Goal: Find specific page/section: Find specific page/section

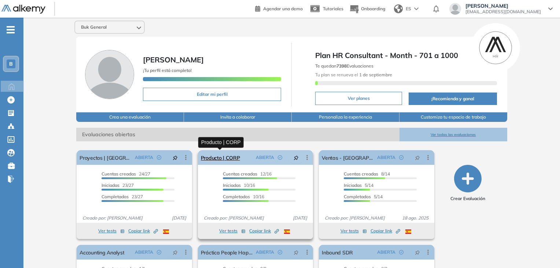
click at [211, 158] on link "Producto | CORP" at bounding box center [220, 157] width 39 height 15
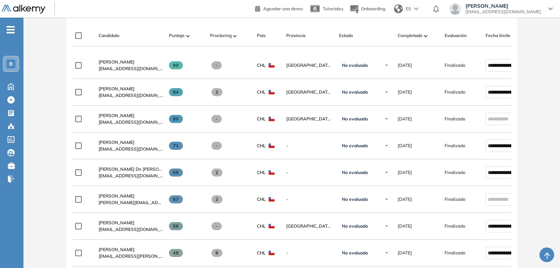
scroll to position [225, 0]
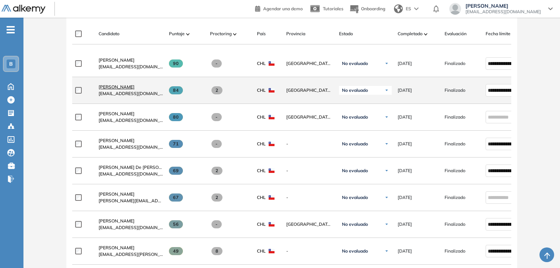
click at [127, 87] on span "[PERSON_NAME]" at bounding box center [117, 86] width 36 height 5
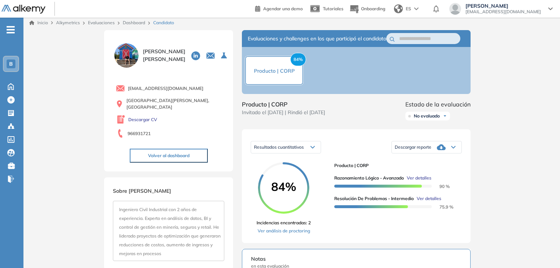
scroll to position [0, 0]
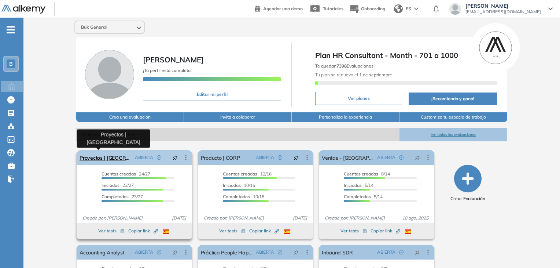
click at [107, 159] on link "Proyectos | [GEOGRAPHIC_DATA]" at bounding box center [106, 157] width 52 height 15
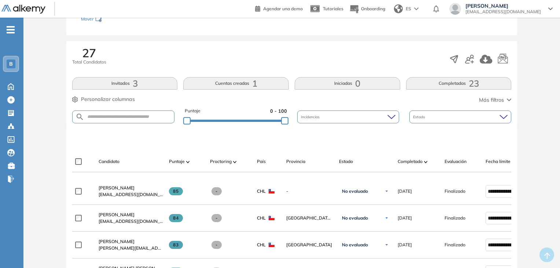
scroll to position [20, 0]
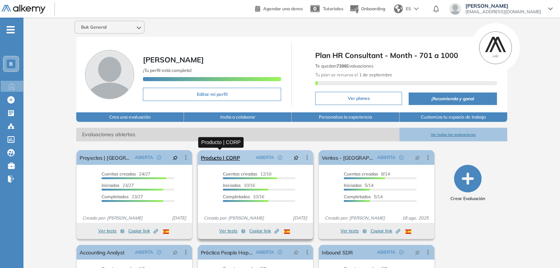
click at [222, 158] on link "Producto | CORP" at bounding box center [220, 157] width 39 height 15
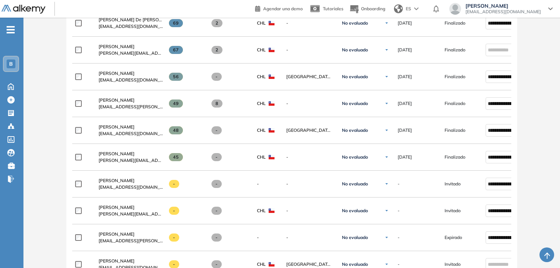
scroll to position [372, 0]
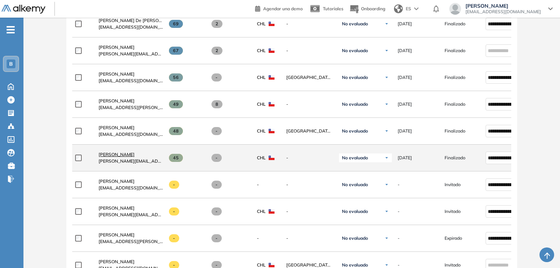
click at [112, 154] on span "[PERSON_NAME]" at bounding box center [117, 153] width 36 height 5
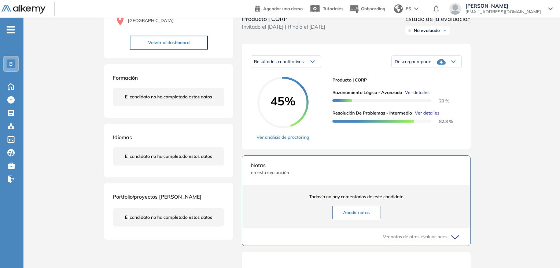
scroll to position [103, 0]
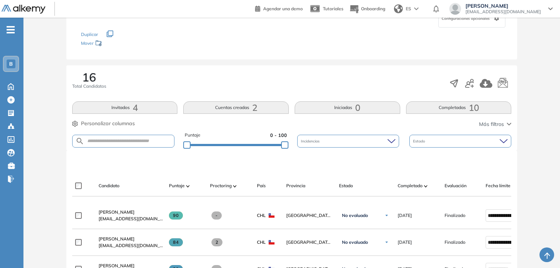
scroll to position [105, 0]
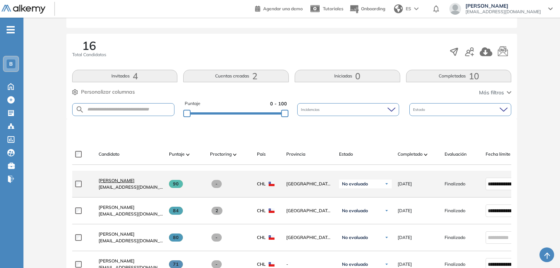
click at [120, 183] on span "[PERSON_NAME]" at bounding box center [117, 179] width 36 height 5
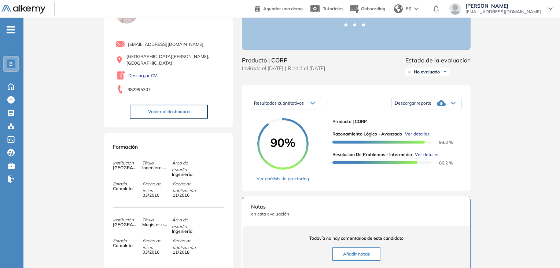
scroll to position [47, 0]
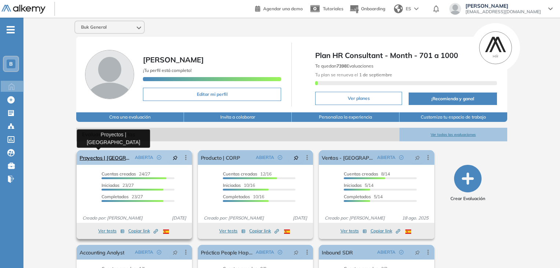
click at [99, 158] on link "Proyectos | [GEOGRAPHIC_DATA]" at bounding box center [106, 157] width 52 height 15
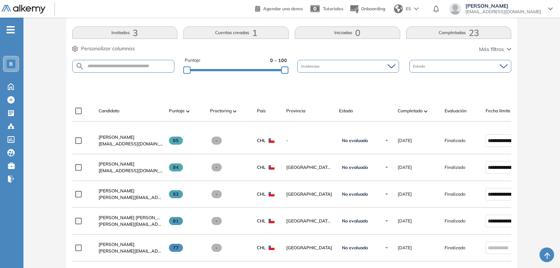
scroll to position [143, 0]
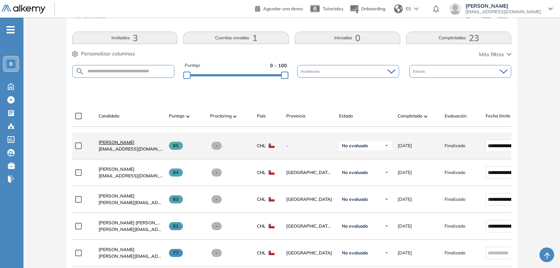
click at [116, 143] on span "[PERSON_NAME]" at bounding box center [117, 141] width 36 height 5
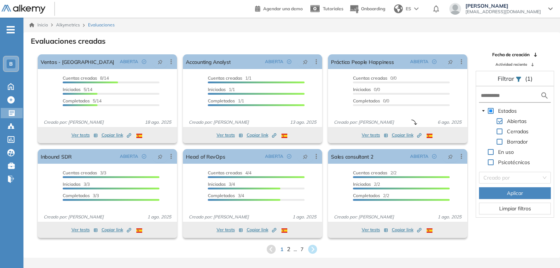
click at [287, 247] on span "2" at bounding box center [288, 248] width 3 height 8
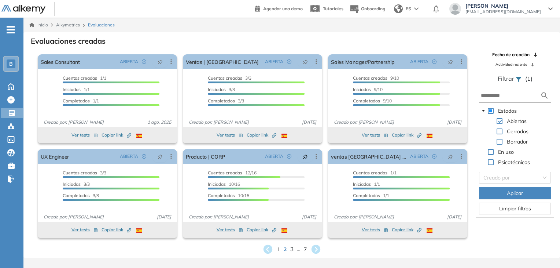
click at [290, 248] on span "3" at bounding box center [291, 248] width 3 height 8
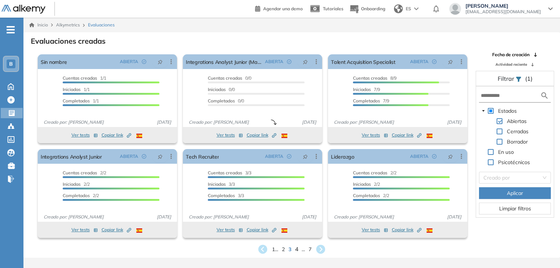
click at [297, 250] on span "4" at bounding box center [296, 248] width 3 height 8
